Goal: Obtain resource: Download file/media

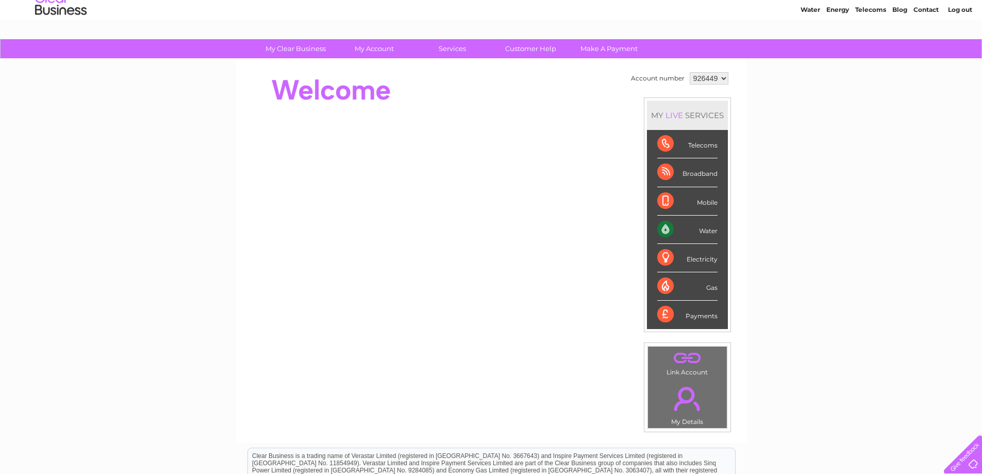
scroll to position [103, 0]
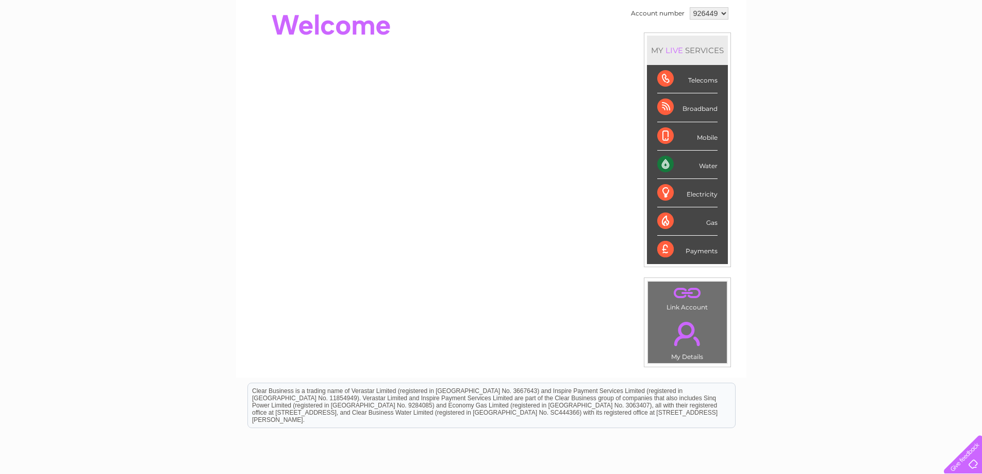
click at [686, 249] on div "Payments" at bounding box center [687, 249] width 60 height 28
click at [699, 249] on div "Payments" at bounding box center [687, 249] width 60 height 28
click at [657, 243] on div "Payments" at bounding box center [687, 249] width 60 height 28
click at [661, 251] on div "Payments" at bounding box center [687, 249] width 60 height 28
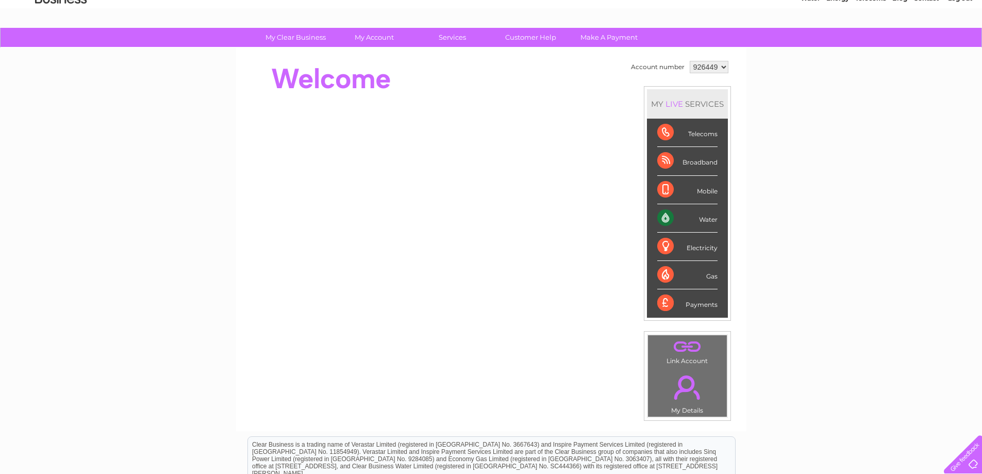
scroll to position [0, 0]
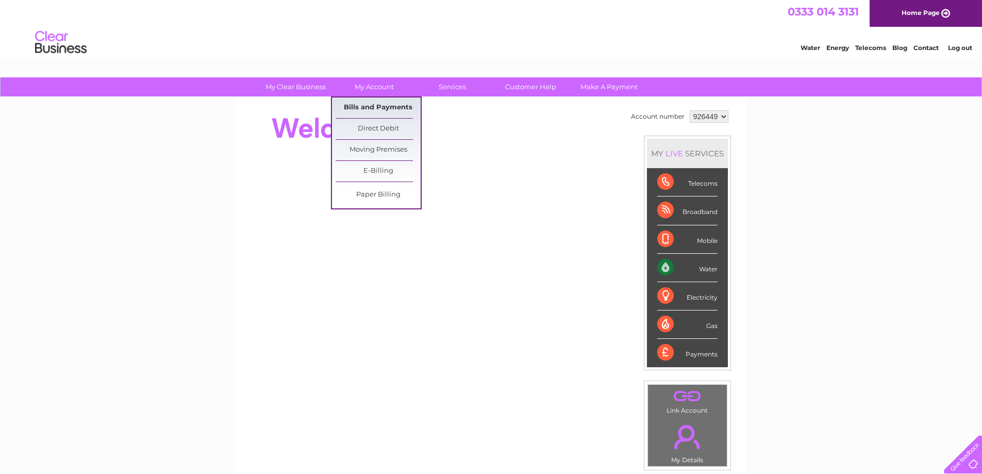
click at [380, 105] on link "Bills and Payments" at bounding box center [377, 107] width 85 height 21
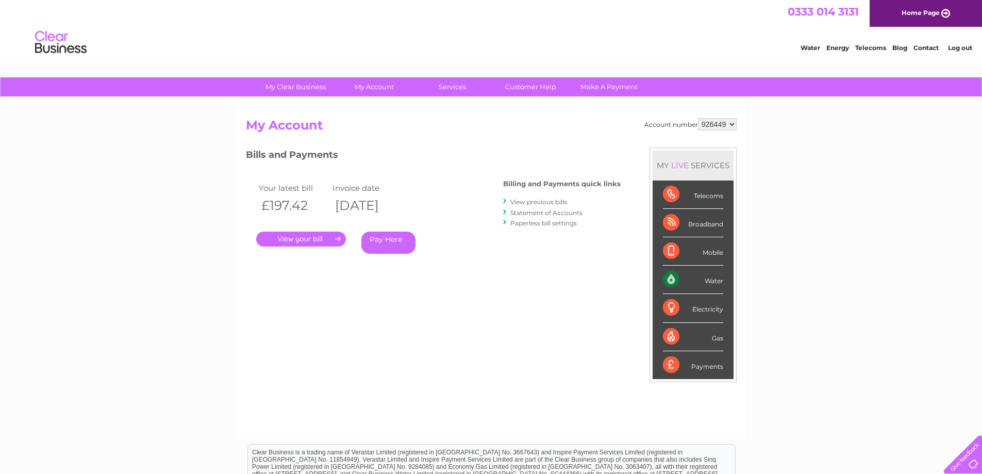
click at [326, 239] on link "." at bounding box center [301, 238] width 90 height 15
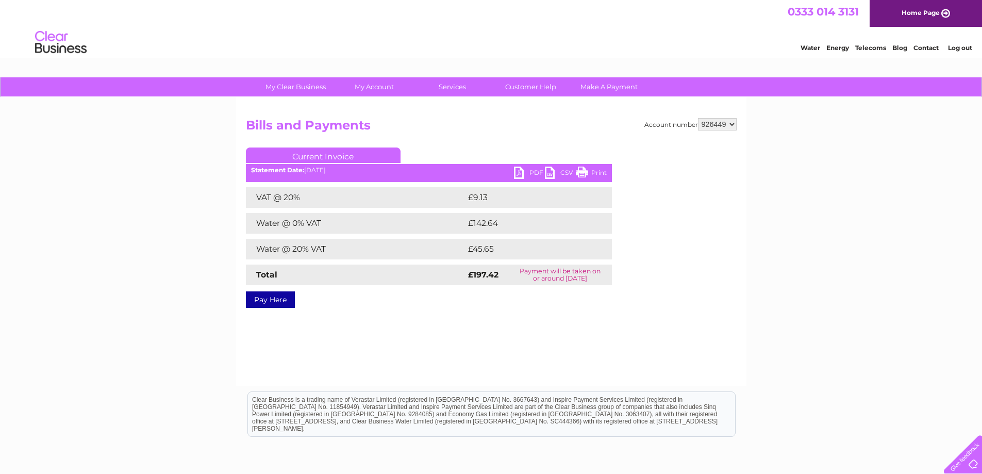
click at [532, 172] on link "PDF" at bounding box center [529, 173] width 31 height 15
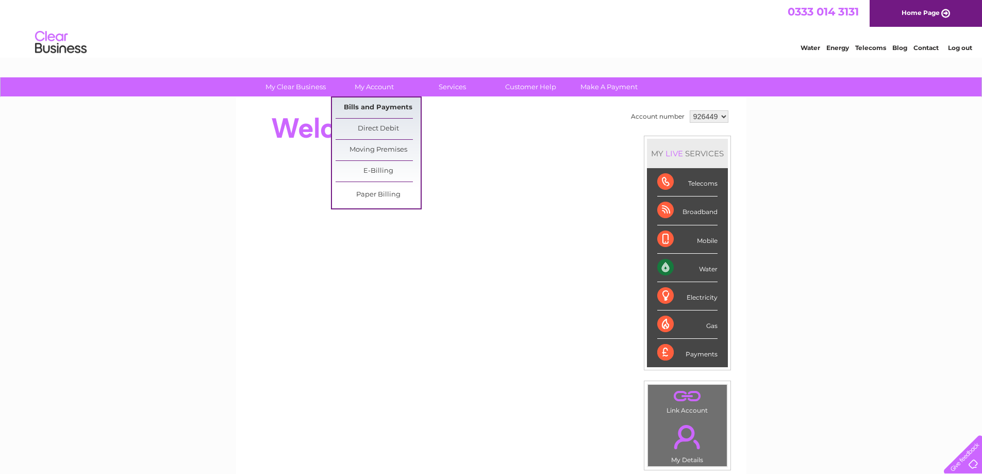
click at [374, 105] on link "Bills and Payments" at bounding box center [377, 107] width 85 height 21
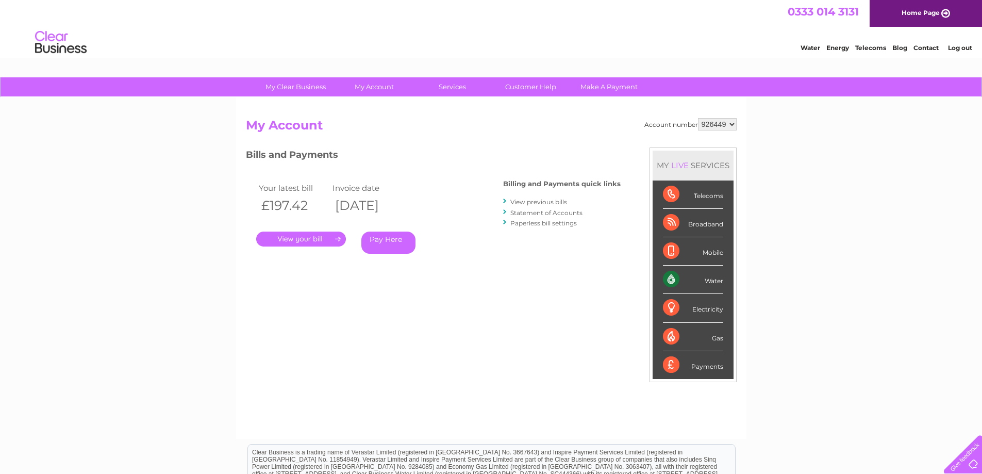
click at [325, 234] on link "." at bounding box center [301, 238] width 90 height 15
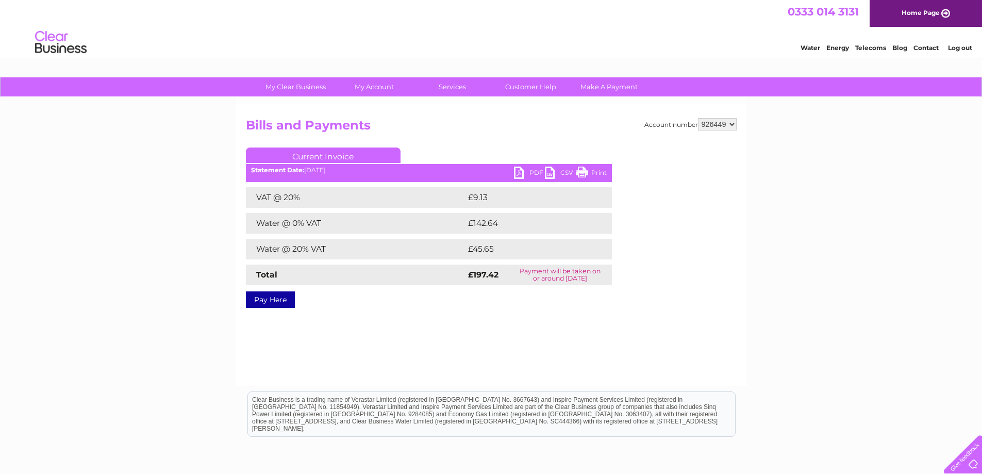
click at [524, 168] on link "PDF" at bounding box center [529, 173] width 31 height 15
